Goal: Transaction & Acquisition: Book appointment/travel/reservation

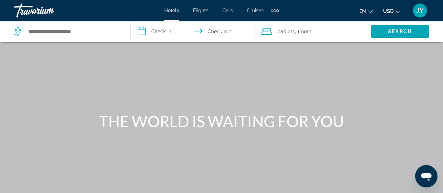
click at [418, 11] on span "JY" at bounding box center [420, 10] width 7 height 7
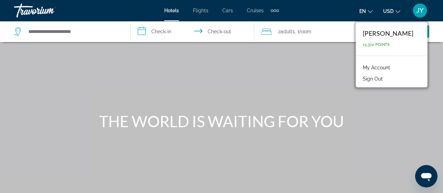
click at [380, 69] on link "My Account" at bounding box center [376, 67] width 34 height 9
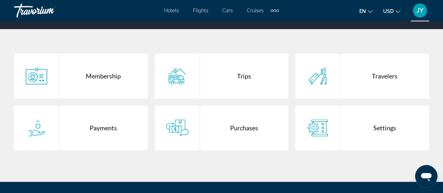
scroll to position [140, 0]
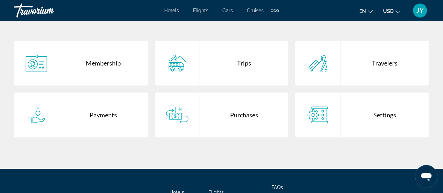
click at [241, 116] on div "Purchases" at bounding box center [244, 114] width 89 height 45
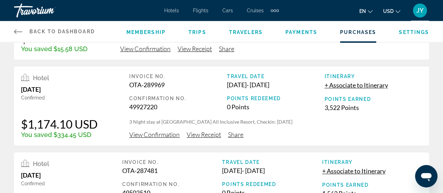
scroll to position [70, 0]
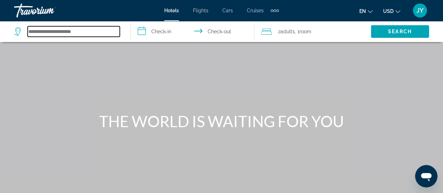
click at [50, 34] on input "Search hotel destination" at bounding box center [74, 31] width 92 height 11
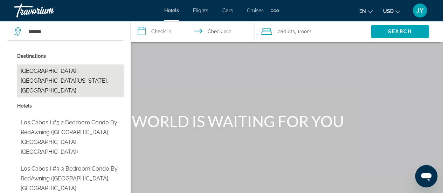
click at [32, 70] on button "[GEOGRAPHIC_DATA], [GEOGRAPHIC_DATA][US_STATE], [GEOGRAPHIC_DATA]" at bounding box center [70, 80] width 106 height 33
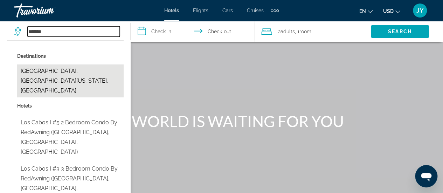
type input "**********"
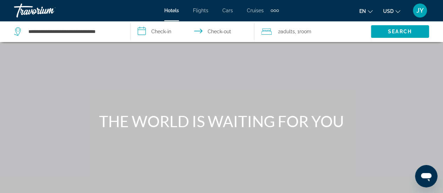
click at [162, 33] on input "**********" at bounding box center [194, 32] width 126 height 23
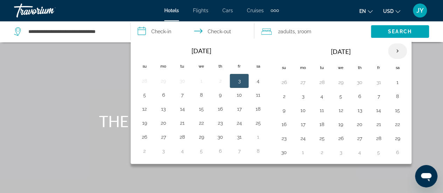
click at [394, 50] on th "Next month" at bounding box center [397, 50] width 19 height 15
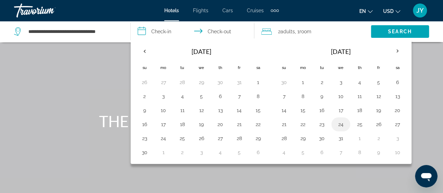
click at [337, 124] on button "24" at bounding box center [340, 124] width 11 height 10
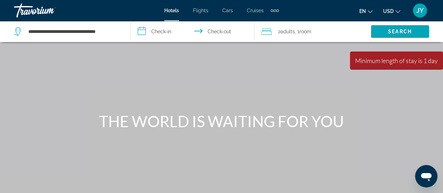
click at [155, 30] on input "**********" at bounding box center [194, 32] width 126 height 23
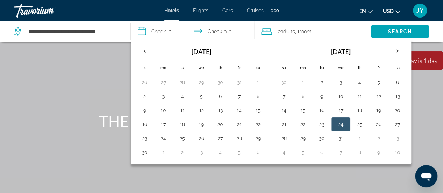
click at [155, 30] on input "**********" at bounding box center [194, 32] width 126 height 23
click at [301, 138] on button "29" at bounding box center [302, 138] width 11 height 10
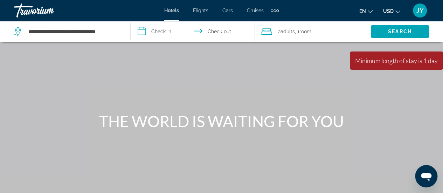
click at [156, 30] on input "**********" at bounding box center [194, 32] width 126 height 23
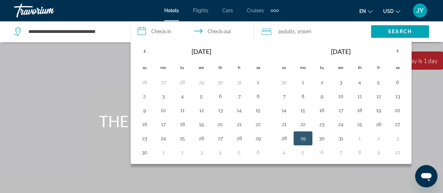
click at [156, 30] on input "**********" at bounding box center [194, 32] width 126 height 23
click at [337, 123] on button "24" at bounding box center [340, 124] width 11 height 10
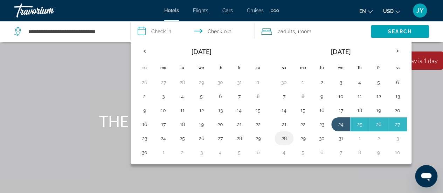
click at [281, 136] on button "28" at bounding box center [283, 138] width 11 height 10
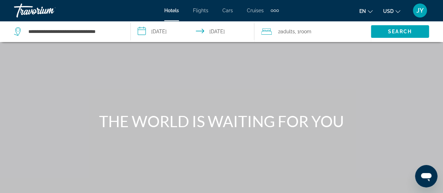
click at [281, 136] on div "Main content" at bounding box center [221, 105] width 443 height 210
click at [163, 31] on input "**********" at bounding box center [194, 32] width 126 height 23
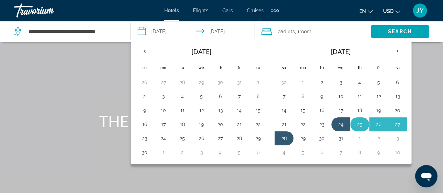
click at [357, 123] on button "25" at bounding box center [359, 124] width 11 height 10
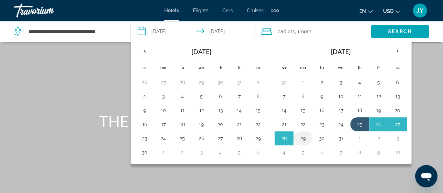
click at [298, 135] on button "29" at bounding box center [302, 138] width 11 height 10
type input "**********"
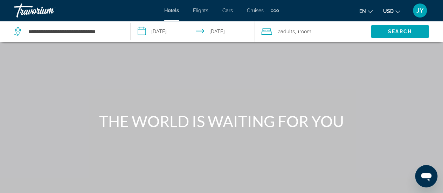
click at [298, 135] on div "Main content" at bounding box center [221, 105] width 443 height 210
click at [390, 30] on span "Search" at bounding box center [400, 32] width 24 height 6
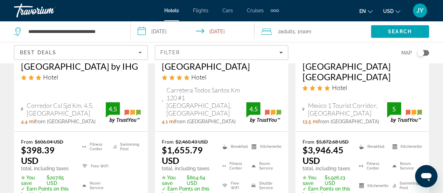
scroll to position [1135, 0]
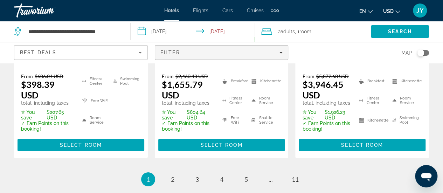
click at [280, 54] on icon "Filters" at bounding box center [281, 53] width 4 height 4
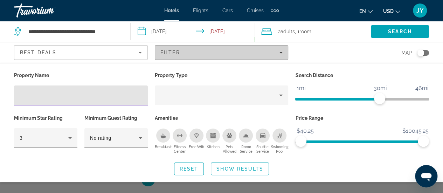
click at [280, 54] on icon "Filters" at bounding box center [281, 53] width 4 height 4
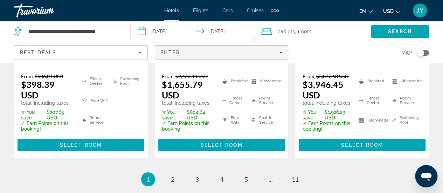
click at [280, 54] on icon "Filters" at bounding box center [281, 53] width 4 height 4
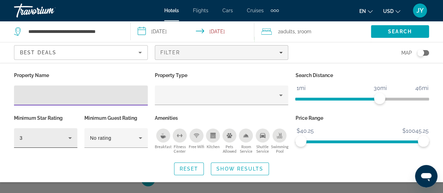
click at [69, 137] on icon "Hotel Filters" at bounding box center [70, 138] width 4 height 2
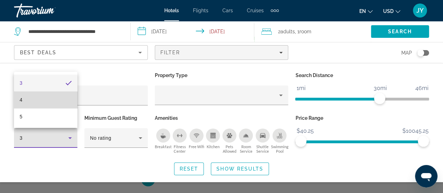
click at [50, 101] on mat-option "4" at bounding box center [45, 99] width 63 height 17
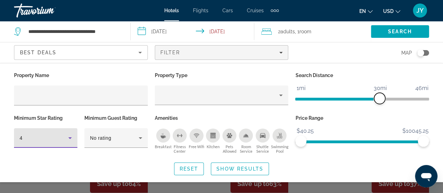
click at [379, 95] on span "ngx-slider" at bounding box center [379, 98] width 11 height 11
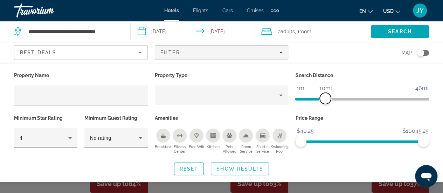
drag, startPoint x: 378, startPoint y: 96, endPoint x: 325, endPoint y: 93, distance: 53.0
click at [325, 93] on span "ngx-slider" at bounding box center [325, 98] width 11 height 11
click at [227, 166] on span "Show Results" at bounding box center [239, 169] width 47 height 6
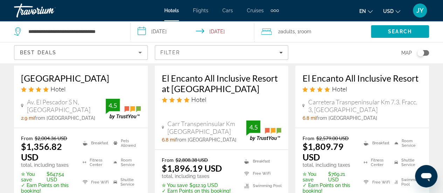
scroll to position [757, 0]
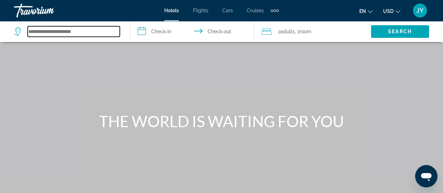
click at [34, 31] on input "Search hotel destination" at bounding box center [74, 31] width 92 height 11
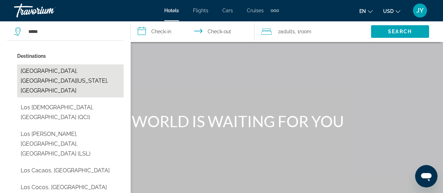
click at [43, 74] on button "[GEOGRAPHIC_DATA], [GEOGRAPHIC_DATA][US_STATE], [GEOGRAPHIC_DATA]" at bounding box center [70, 80] width 106 height 33
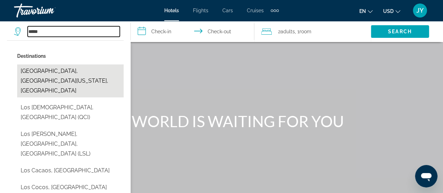
type input "**********"
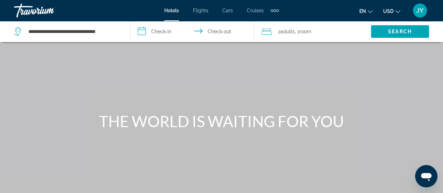
click at [159, 30] on input "**********" at bounding box center [194, 32] width 126 height 23
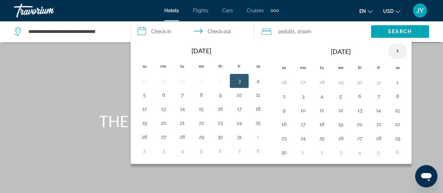
click at [397, 49] on th "Next month" at bounding box center [397, 50] width 19 height 15
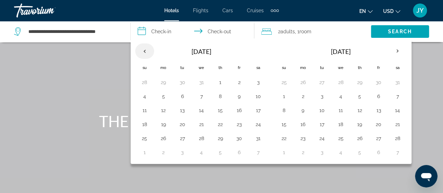
click at [144, 49] on th "Previous month" at bounding box center [144, 50] width 19 height 15
click at [143, 139] on button "28" at bounding box center [144, 138] width 11 height 10
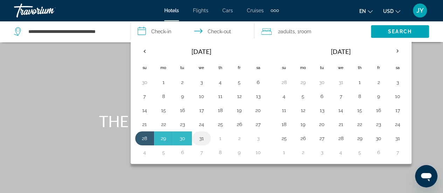
click at [203, 138] on button "31" at bounding box center [201, 138] width 11 height 10
type input "**********"
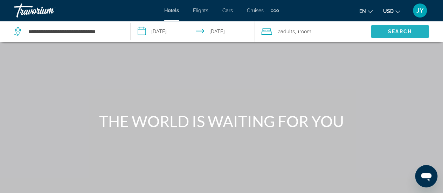
click at [397, 33] on span "Search" at bounding box center [400, 32] width 24 height 6
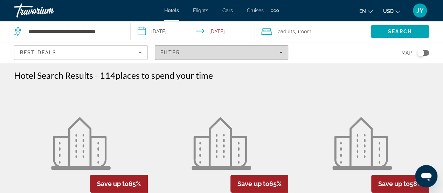
click at [283, 52] on icon "Filters" at bounding box center [281, 53] width 4 height 4
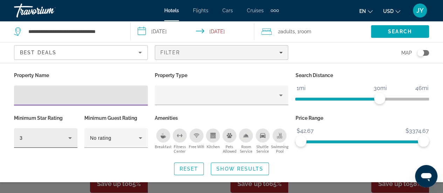
click at [70, 136] on icon "Hotel Filters" at bounding box center [70, 138] width 8 height 8
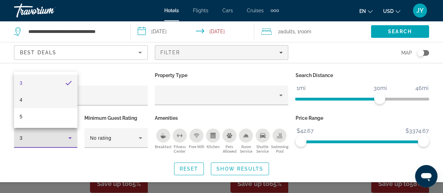
click at [61, 104] on mat-option "4" at bounding box center [45, 99] width 63 height 17
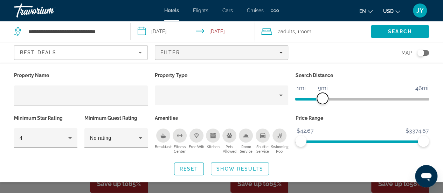
drag, startPoint x: 380, startPoint y: 102, endPoint x: 322, endPoint y: 105, distance: 57.6
click at [322, 105] on div "Search Distance 1mi 46mi 9mi" at bounding box center [362, 91] width 141 height 43
drag, startPoint x: 322, startPoint y: 105, endPoint x: 326, endPoint y: 91, distance: 14.4
click at [326, 91] on div "Search Distance 1mi 46mi 9mi" at bounding box center [362, 91] width 141 height 43
click at [323, 93] on span "ngx-slider" at bounding box center [322, 98] width 11 height 11
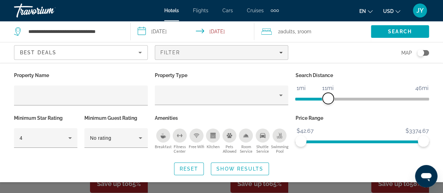
drag, startPoint x: 323, startPoint y: 92, endPoint x: 327, endPoint y: 92, distance: 4.2
click at [327, 93] on span "ngx-slider" at bounding box center [328, 98] width 11 height 11
click at [325, 93] on span "ngx-slider" at bounding box center [325, 98] width 11 height 11
click at [234, 164] on span "Search widget" at bounding box center [239, 168] width 57 height 17
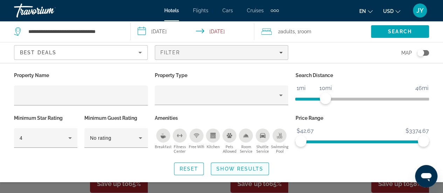
click at [234, 164] on img "Main content" at bounding box center [222, 143] width 60 height 53
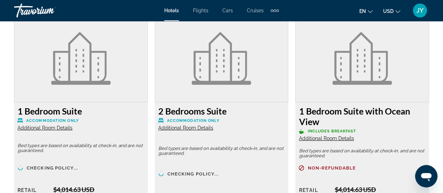
scroll to position [1135, 0]
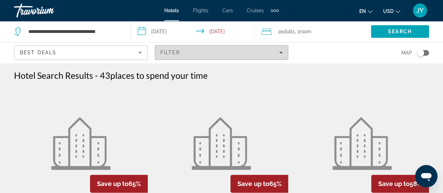
click at [282, 52] on icon "Filters" at bounding box center [282, 53] width 4 height 2
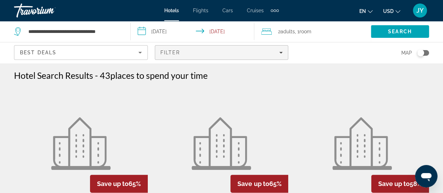
click at [282, 52] on icon "Filters" at bounding box center [282, 53] width 4 height 2
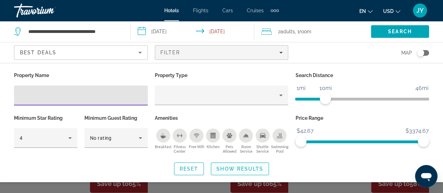
click at [228, 169] on span "Show Results" at bounding box center [239, 169] width 47 height 6
click at [228, 169] on img "Main content" at bounding box center [222, 143] width 60 height 53
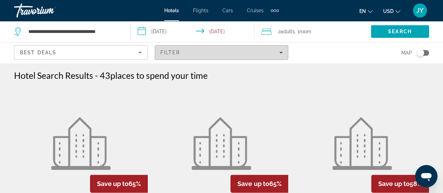
click at [281, 52] on icon "Filters" at bounding box center [282, 53] width 4 height 2
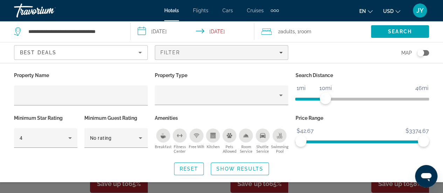
click at [304, 187] on div "Search widget" at bounding box center [221, 149] width 443 height 88
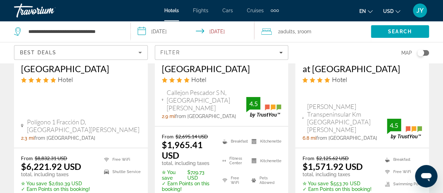
scroll to position [1107, 0]
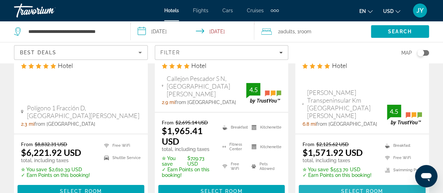
click at [354, 183] on span "Main content" at bounding box center [362, 191] width 127 height 17
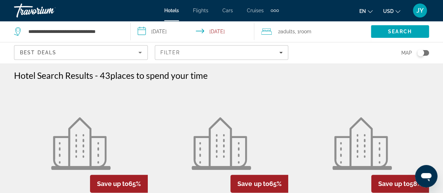
click at [167, 31] on input "**********" at bounding box center [194, 32] width 126 height 23
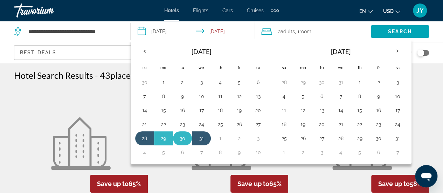
click at [180, 136] on button "30" at bounding box center [182, 138] width 11 height 10
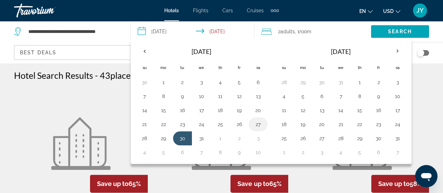
click at [256, 124] on button "27" at bounding box center [258, 124] width 11 height 10
type input "**********"
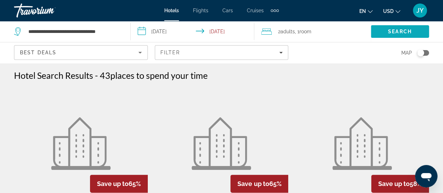
click at [385, 32] on span "Search" at bounding box center [400, 31] width 58 height 17
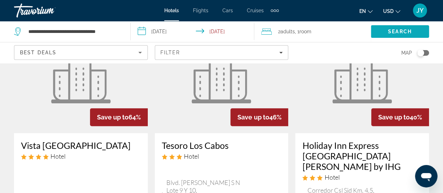
scroll to position [84, 0]
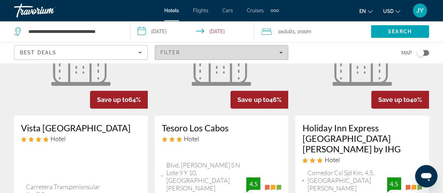
click at [282, 51] on icon "Filters" at bounding box center [281, 53] width 4 height 4
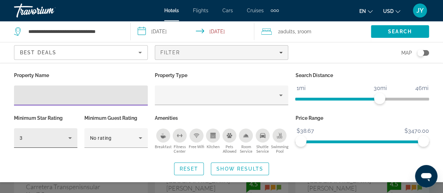
click at [69, 137] on icon "Hotel Filters" at bounding box center [70, 138] width 4 height 2
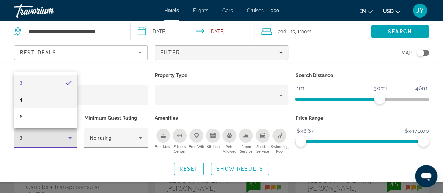
click at [42, 105] on mat-option "4" at bounding box center [45, 99] width 63 height 17
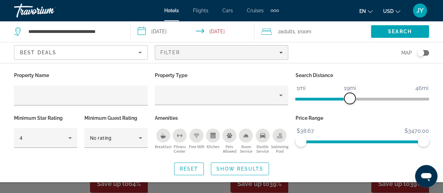
drag, startPoint x: 380, startPoint y: 98, endPoint x: 325, endPoint y: 104, distance: 55.0
click at [325, 104] on div "Search Distance 1mi 46mi 19mi" at bounding box center [362, 91] width 141 height 43
click at [325, 104] on div "Search Distance 1mi 46mi 10mi" at bounding box center [362, 91] width 141 height 43
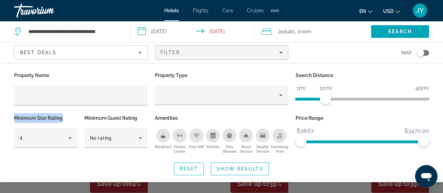
click at [325, 104] on div "Search Distance 1mi 46mi 10mi" at bounding box center [362, 91] width 141 height 43
click at [237, 167] on span "Show Results" at bounding box center [239, 169] width 47 height 6
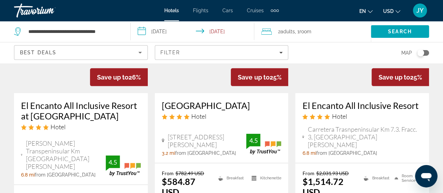
scroll to position [1037, 0]
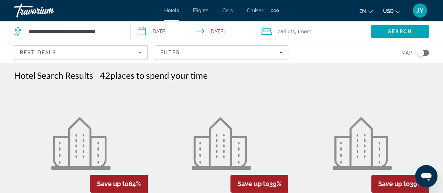
click at [165, 33] on input "**********" at bounding box center [194, 32] width 126 height 23
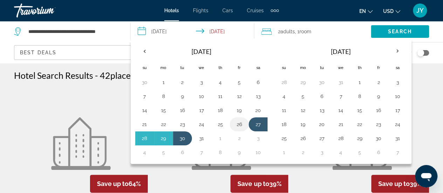
click at [239, 124] on button "26" at bounding box center [239, 124] width 11 height 10
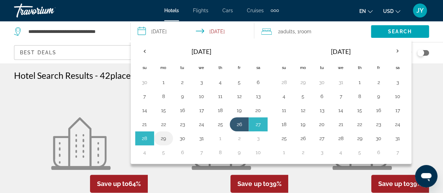
click at [164, 137] on button "29" at bounding box center [163, 138] width 11 height 10
type input "**********"
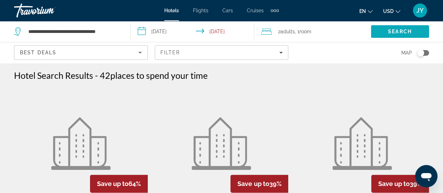
click at [398, 31] on span "Search" at bounding box center [400, 32] width 24 height 6
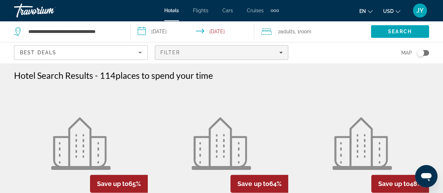
click at [281, 54] on icon "Filters" at bounding box center [281, 53] width 4 height 4
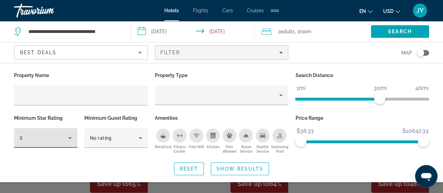
click at [71, 138] on icon "Hotel Filters" at bounding box center [70, 138] width 4 height 2
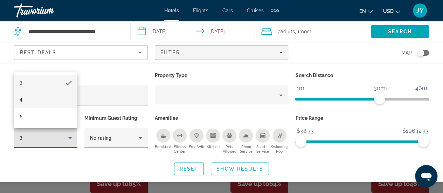
click at [46, 103] on mat-option "4" at bounding box center [45, 99] width 63 height 17
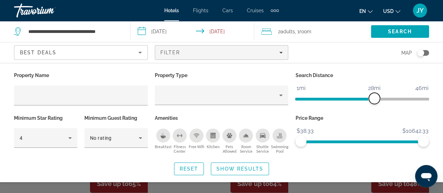
drag, startPoint x: 380, startPoint y: 99, endPoint x: 352, endPoint y: 100, distance: 27.7
click at [369, 100] on span "ngx-slider" at bounding box center [374, 98] width 11 height 11
drag, startPoint x: 352, startPoint y: 100, endPoint x: 324, endPoint y: 102, distance: 28.1
click at [324, 102] on span "ngx-slider" at bounding box center [325, 98] width 11 height 11
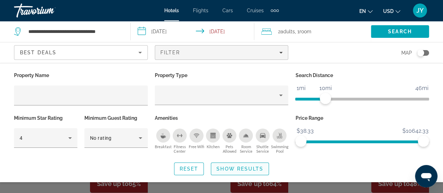
click at [234, 166] on span "Show Results" at bounding box center [239, 169] width 47 height 6
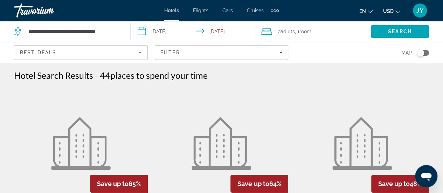
click at [234, 165] on img "Main content" at bounding box center [222, 143] width 60 height 53
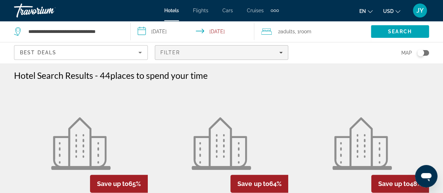
click at [282, 53] on icon "Filters" at bounding box center [281, 53] width 4 height 4
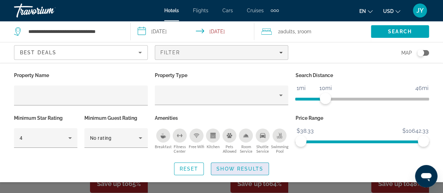
click at [226, 167] on span "Show Results" at bounding box center [239, 169] width 47 height 6
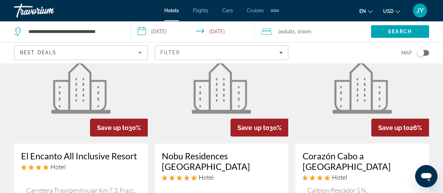
scroll to position [1093, 0]
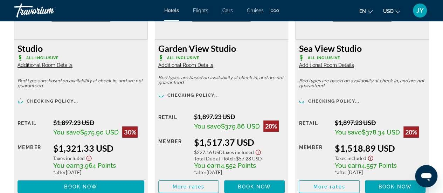
scroll to position [1163, 0]
